Goal: Information Seeking & Learning: Find specific fact

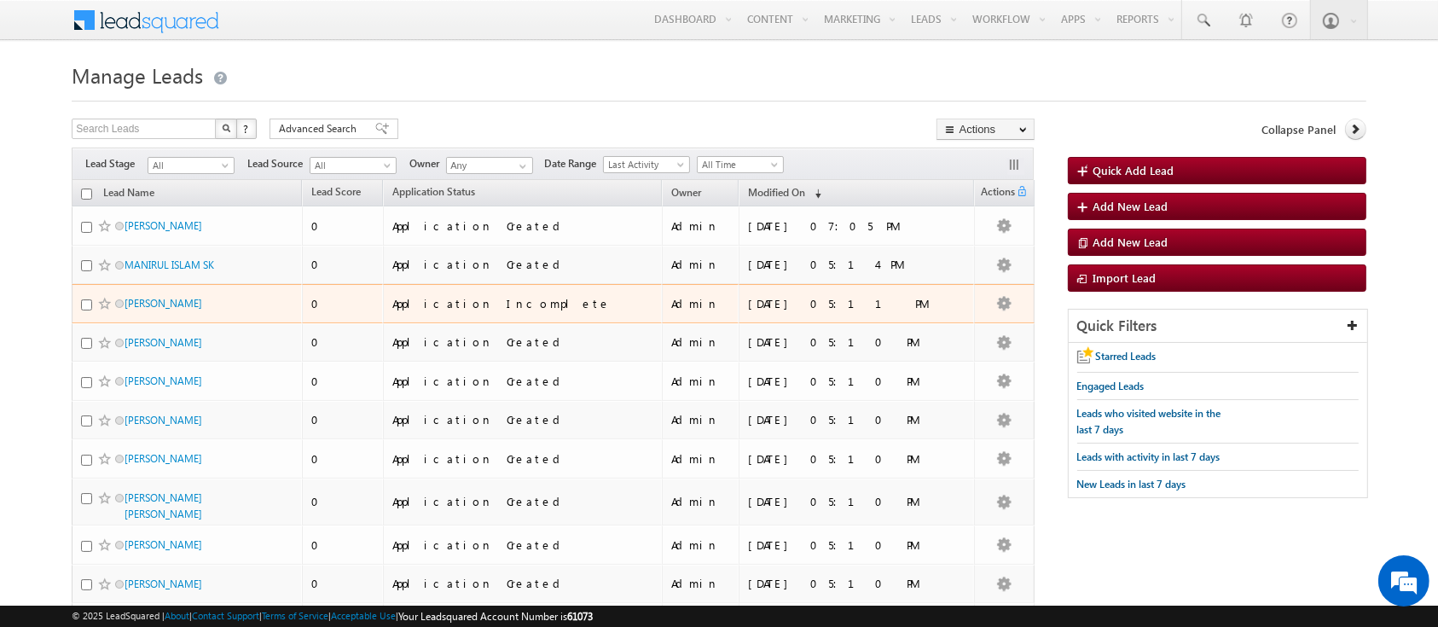
click at [809, 313] on td "[DATE] 05:11 PM" at bounding box center [855, 303] width 235 height 39
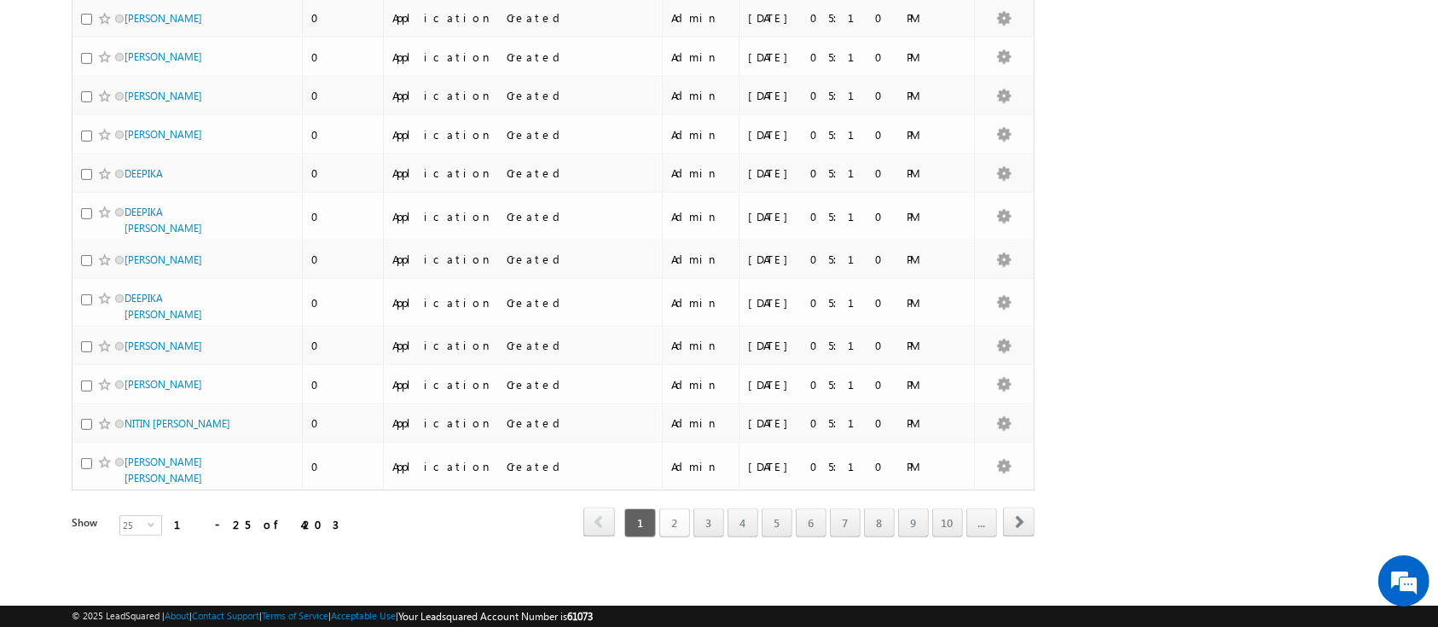
scroll to position [755, 0]
click at [674, 521] on link "2" at bounding box center [674, 522] width 31 height 29
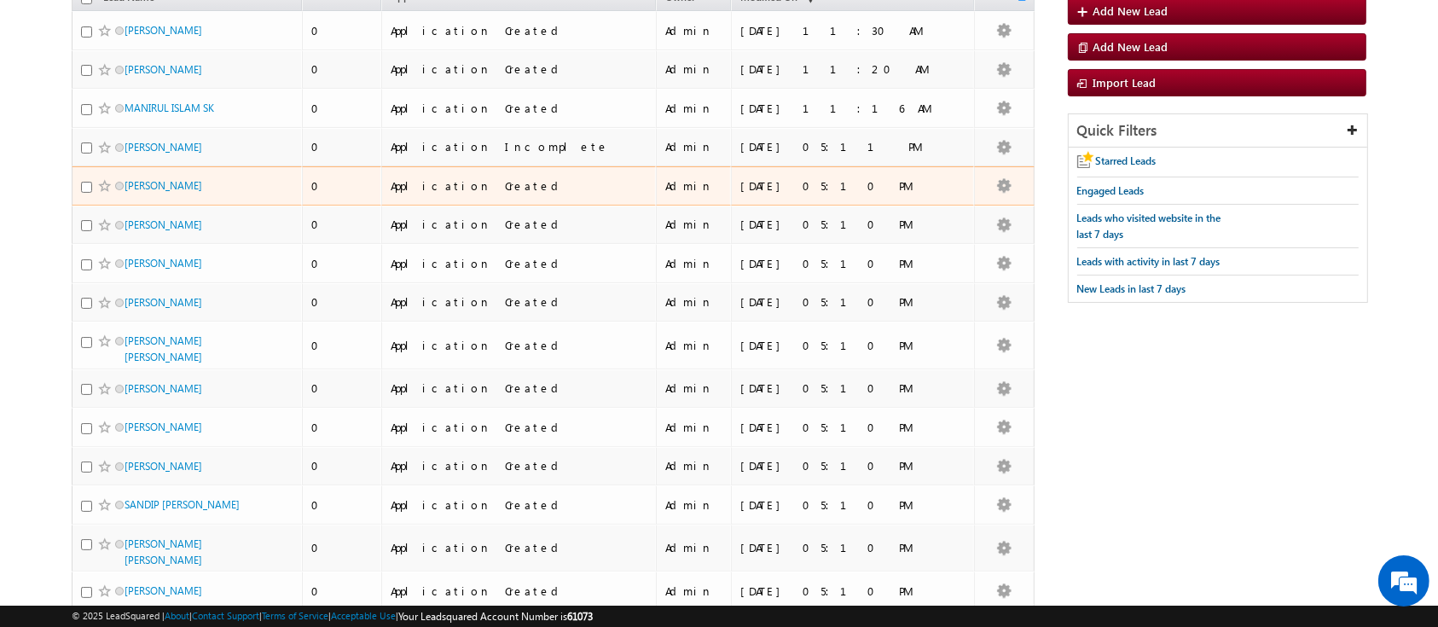
scroll to position [194, 0]
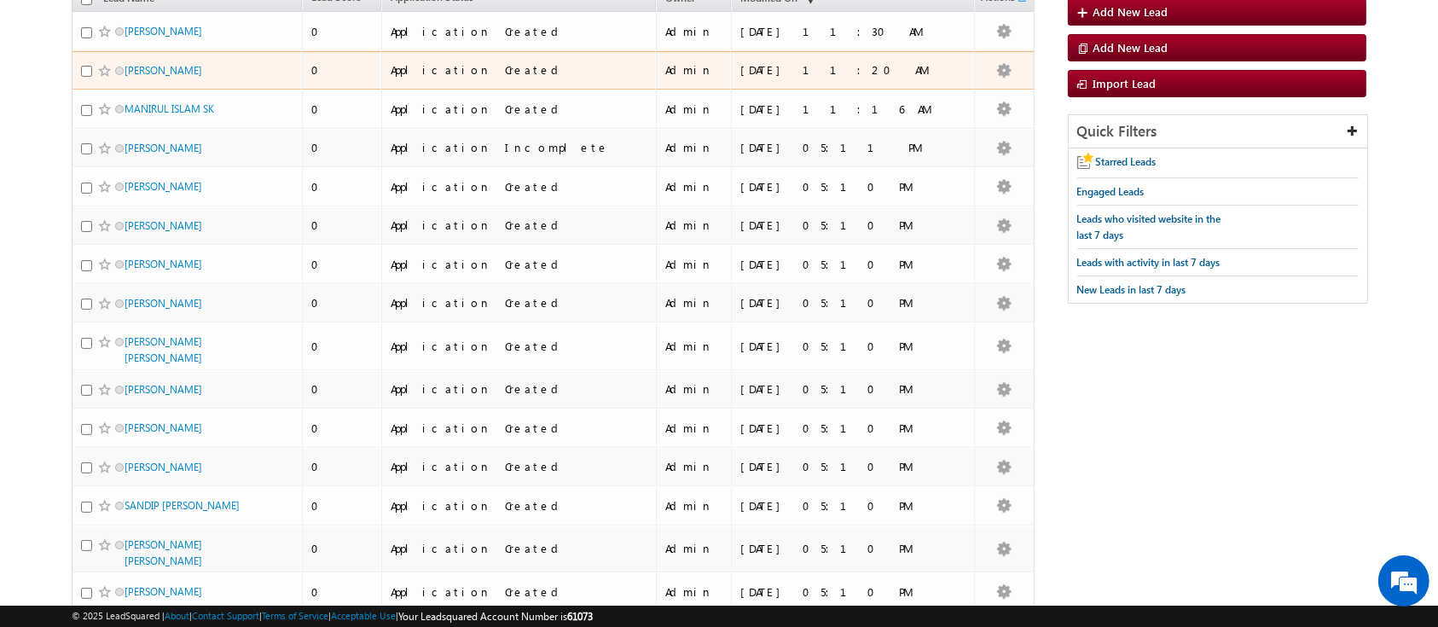
click at [211, 78] on span "[PERSON_NAME]" at bounding box center [181, 70] width 115 height 16
drag, startPoint x: 211, startPoint y: 89, endPoint x: 225, endPoint y: 101, distance: 18.1
click at [211, 78] on span "[PERSON_NAME]" at bounding box center [181, 70] width 115 height 16
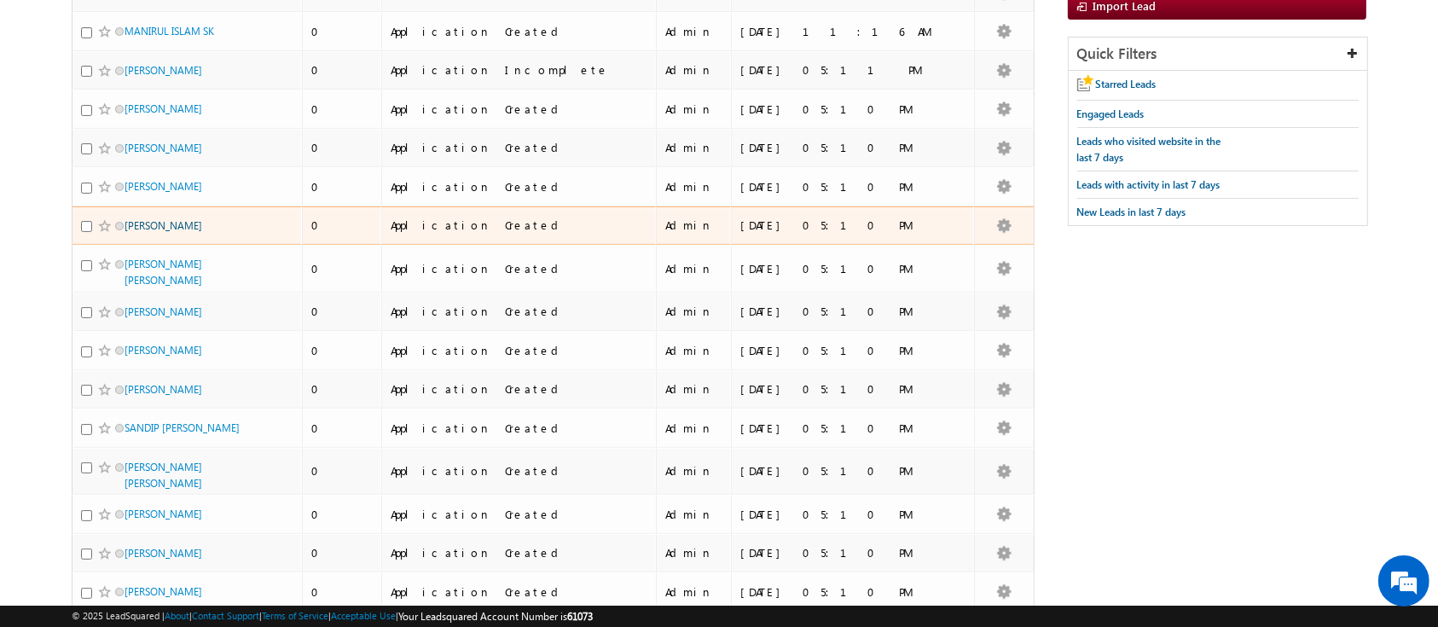
scroll to position [0, 0]
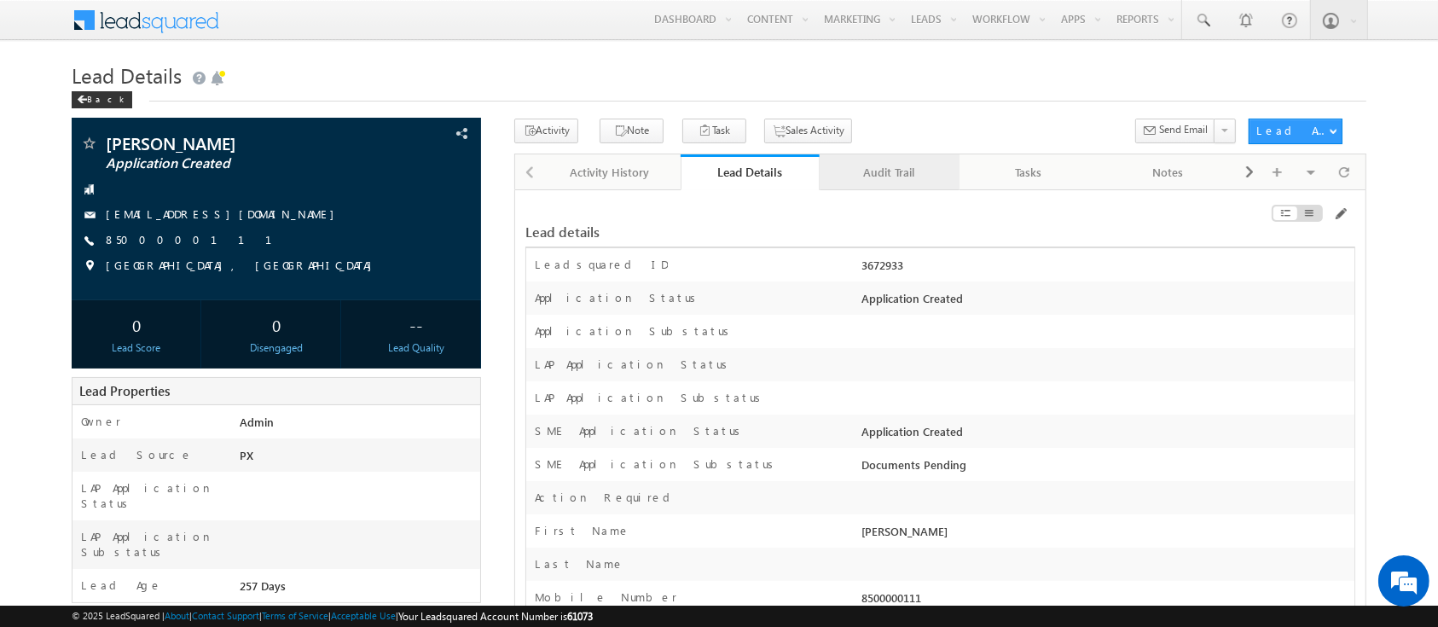
click at [914, 165] on div "Audit Trail" at bounding box center [888, 172] width 111 height 20
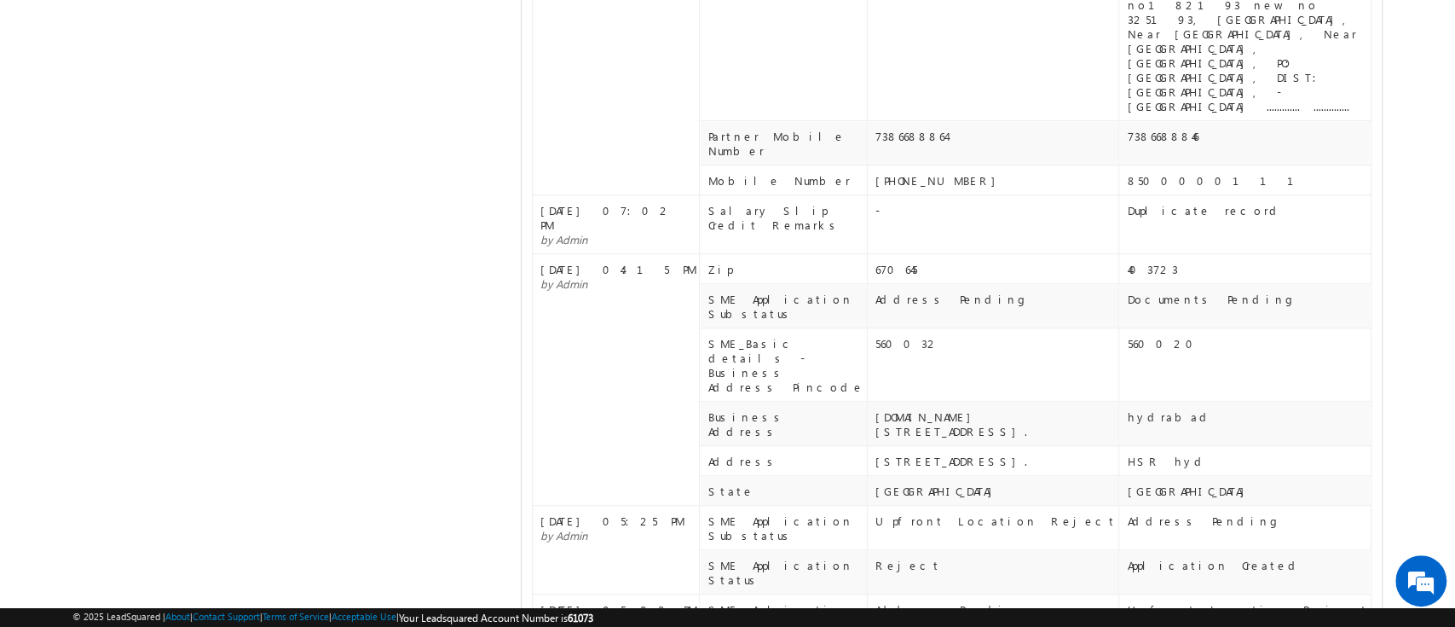
scroll to position [676, 0]
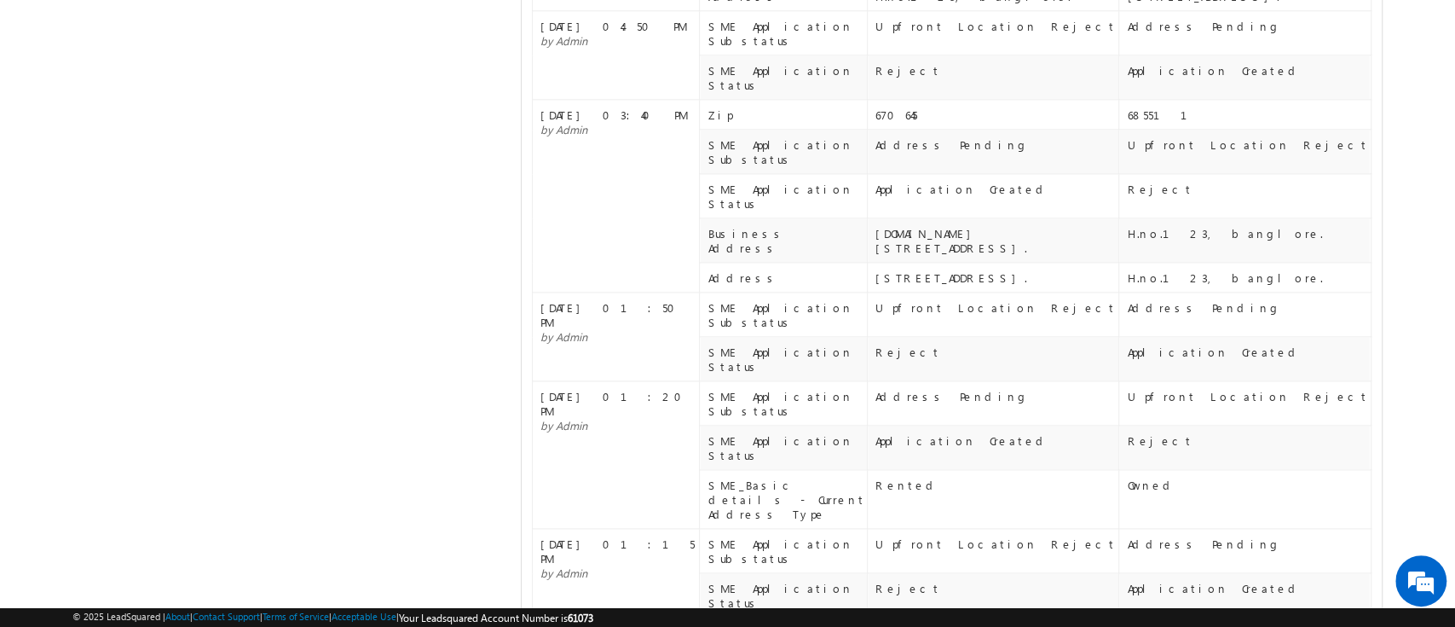
scroll to position [1756, 0]
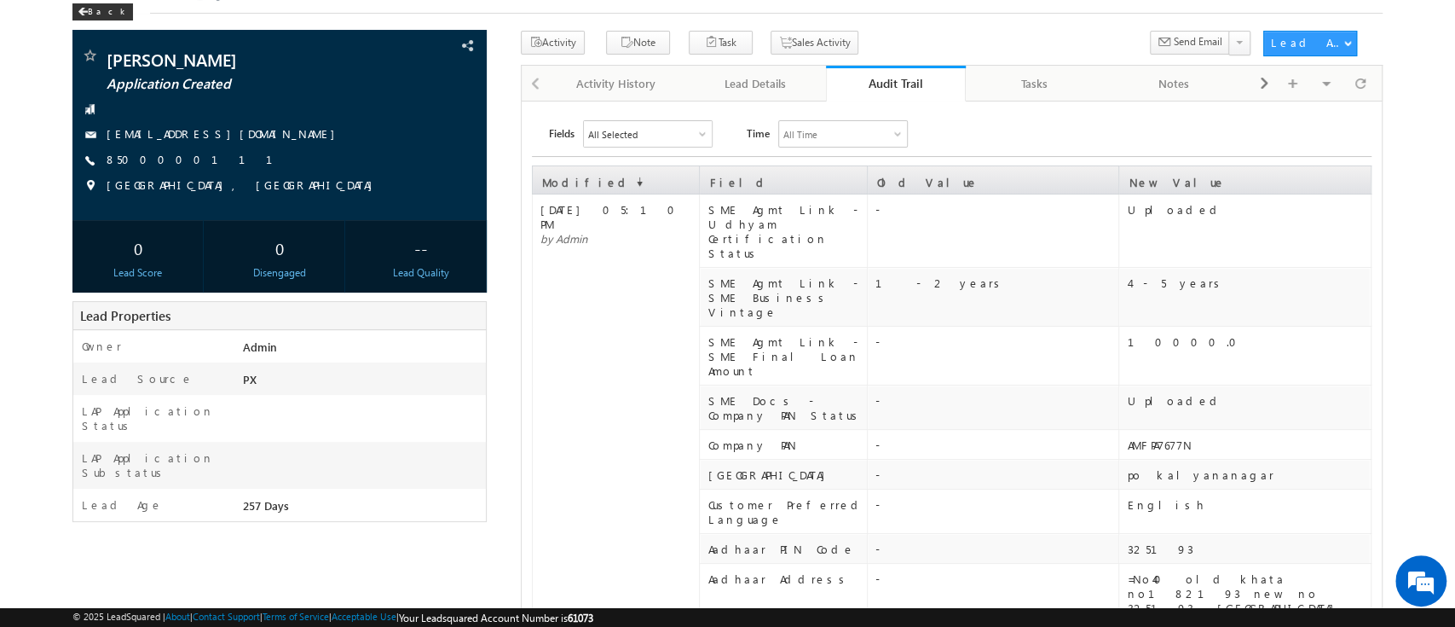
scroll to position [0, 0]
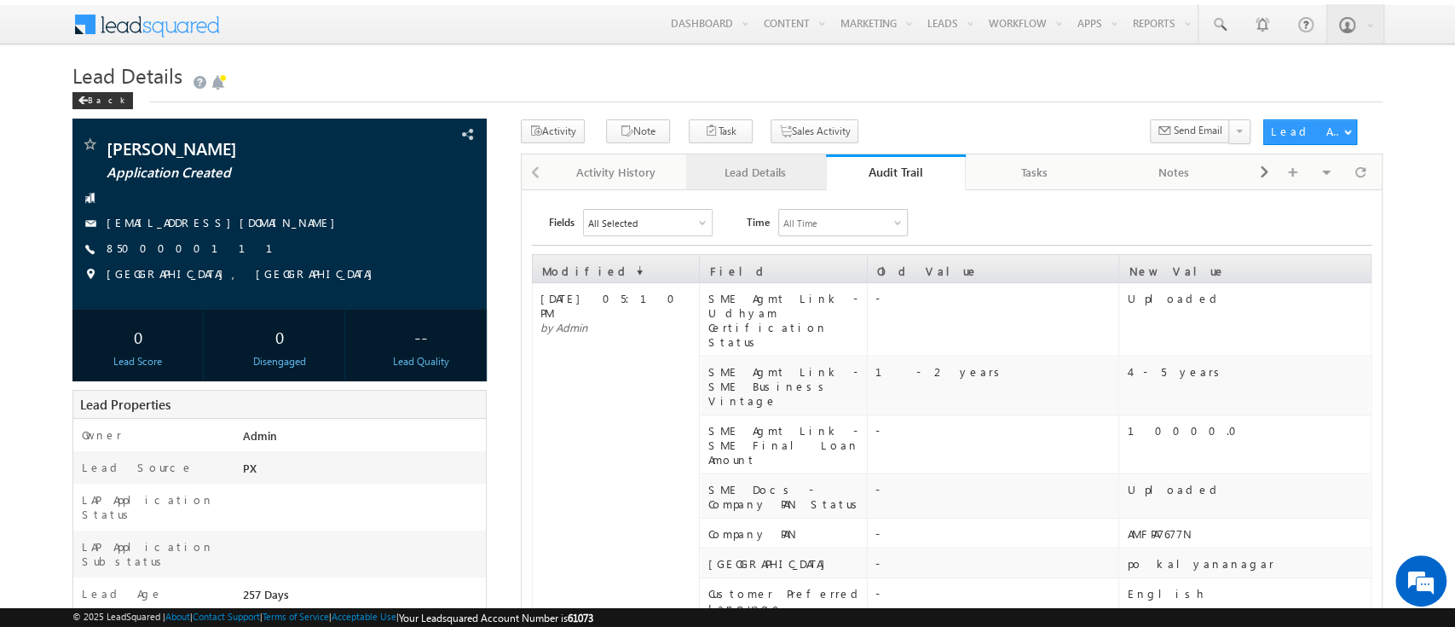
click at [799, 185] on link "Lead Details" at bounding box center [756, 172] width 140 height 36
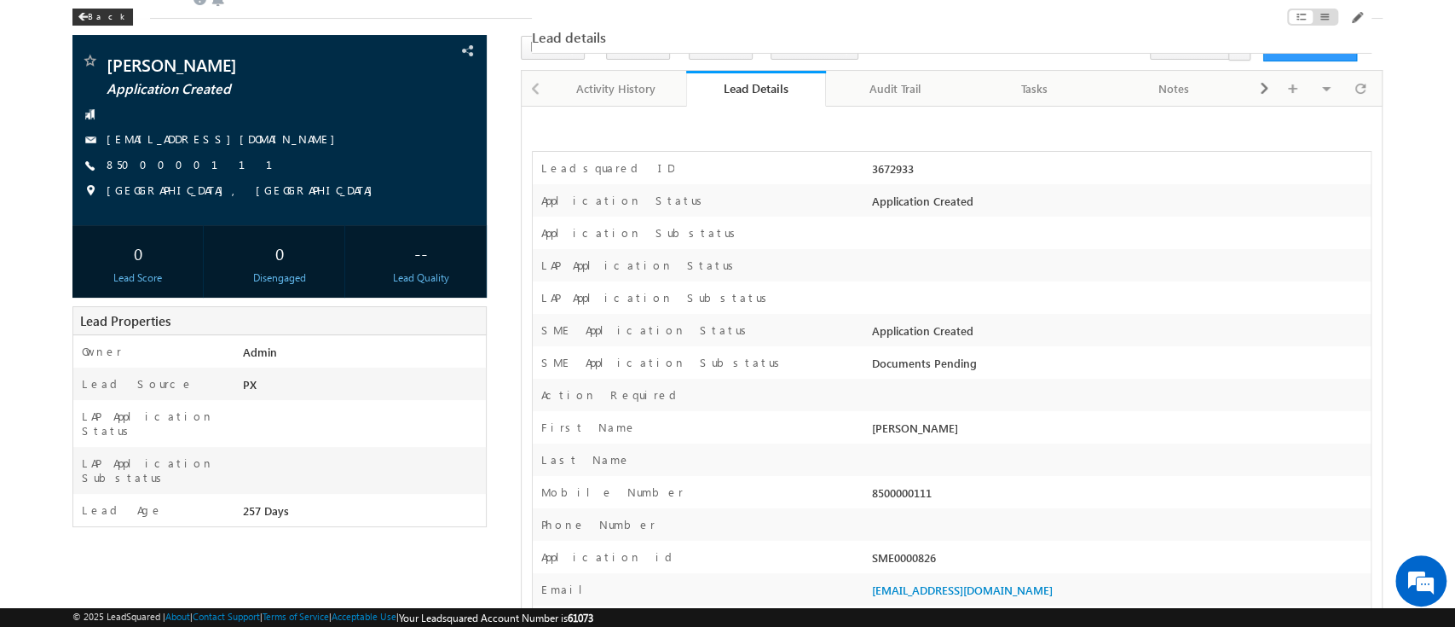
scroll to position [525, 0]
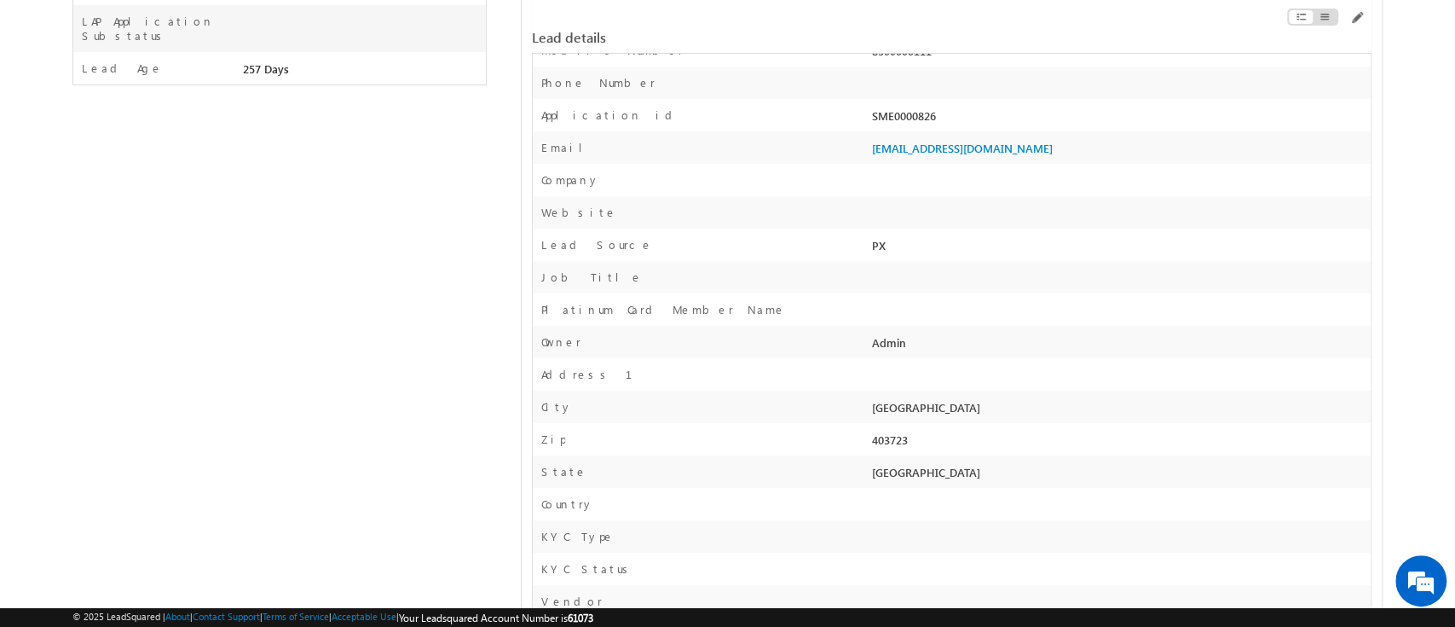
click at [903, 124] on div "SME0000826" at bounding box center [1119, 119] width 503 height 24
copy div "SME0000826"
